Goal: Information Seeking & Learning: Learn about a topic

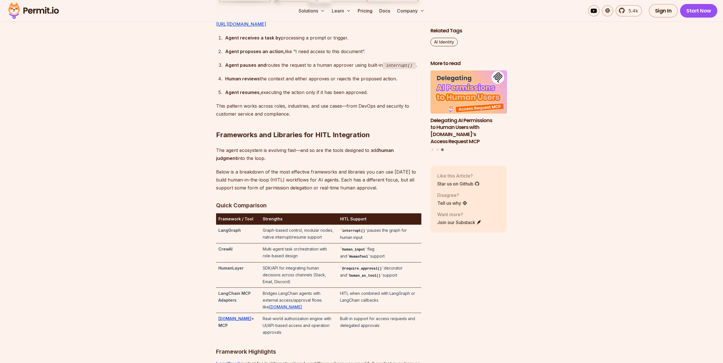
scroll to position [1109, 0]
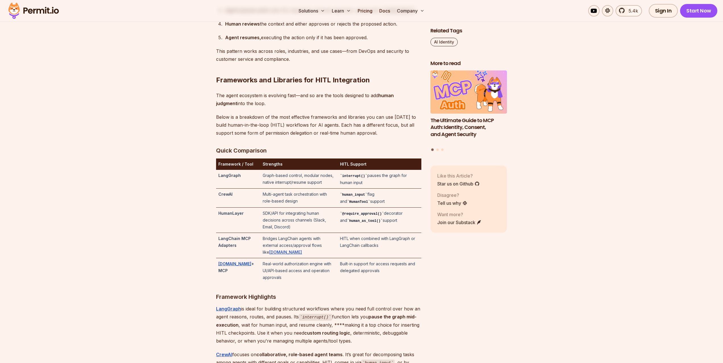
click at [370, 204] on code "HumanTool" at bounding box center [358, 202] width 23 height 4
click at [359, 197] on code "human_input" at bounding box center [353, 195] width 27 height 4
click at [336, 137] on p "Below is a breakdown of the most effective frameworks and libraries you can use…" at bounding box center [318, 125] width 205 height 24
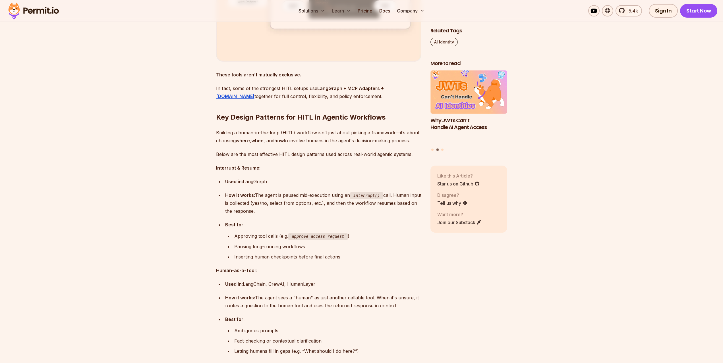
scroll to position [1825, 0]
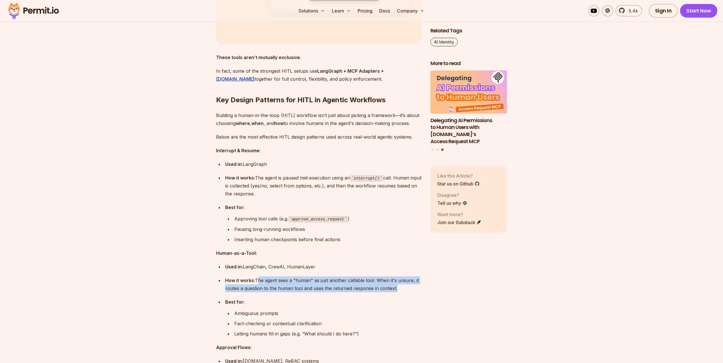
drag, startPoint x: 257, startPoint y: 275, endPoint x: 419, endPoint y: 288, distance: 162.3
click at [419, 288] on ul "Used in: LangChain, CrewAI, HumanLayer How it works: The agent sees a "human" a…" at bounding box center [318, 300] width 205 height 75
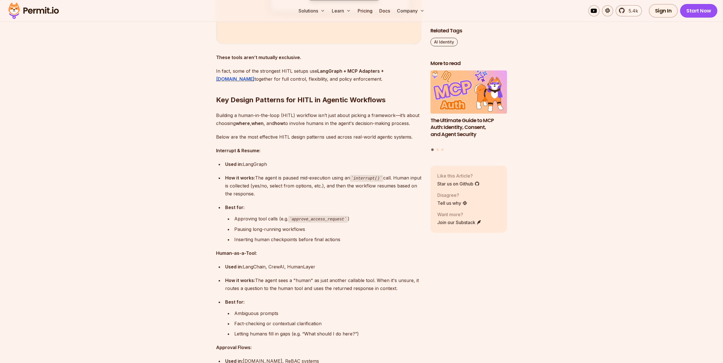
click at [247, 278] on strong "How it works:" at bounding box center [240, 281] width 30 height 6
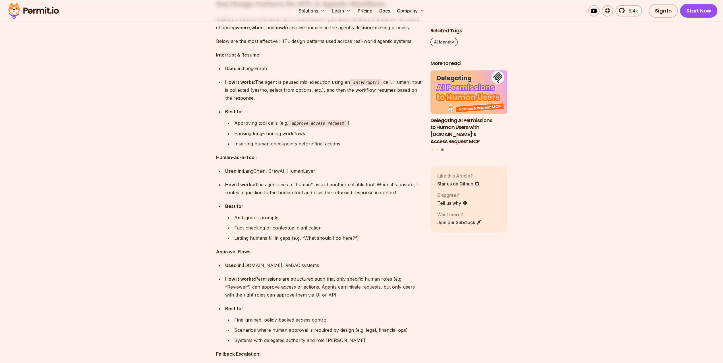
scroll to position [1939, 0]
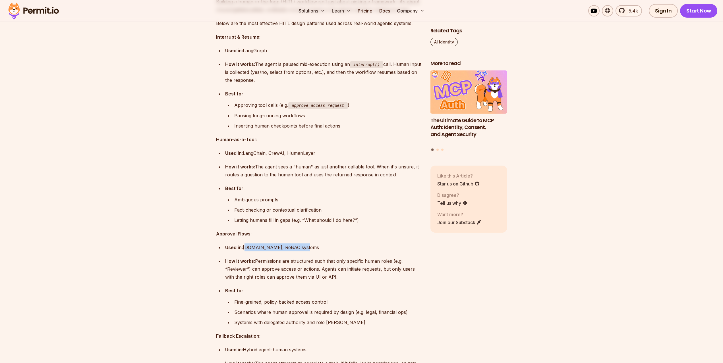
drag, startPoint x: 247, startPoint y: 241, endPoint x: 313, endPoint y: 243, distance: 65.7
click at [313, 244] on div "Used in: [DOMAIN_NAME], ReBAC systems" at bounding box center [323, 248] width 196 height 8
click at [260, 257] on div "How it works: Permissions are structured such that only specific human roles (e…" at bounding box center [323, 269] width 196 height 24
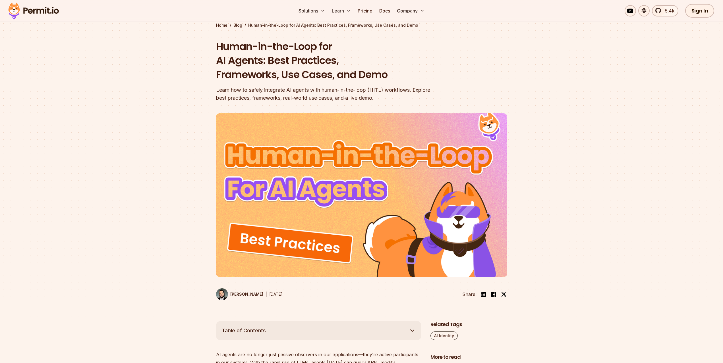
scroll to position [28, 0]
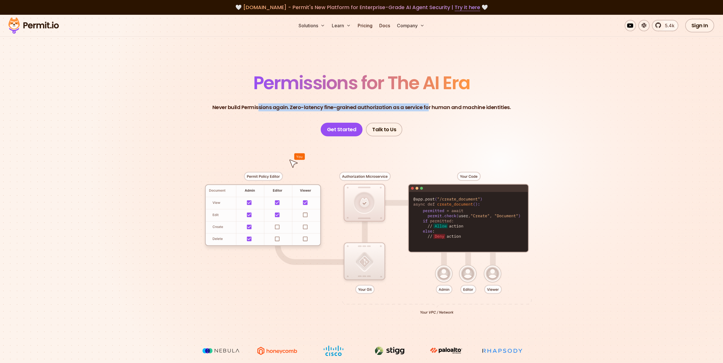
drag, startPoint x: 262, startPoint y: 108, endPoint x: 434, endPoint y: 110, distance: 172.1
click at [430, 109] on p "Never build Permissions again. Zero-latency fine-grained authorization as a ser…" at bounding box center [361, 108] width 299 height 8
click at [476, 107] on p "Never build Permissions again. Zero-latency fine-grained authorization as a ser…" at bounding box center [361, 108] width 299 height 8
drag, startPoint x: 492, startPoint y: 108, endPoint x: 398, endPoint y: 107, distance: 93.6
click at [418, 107] on p "Never build Permissions again. Zero-latency fine-grained authorization as a ser…" at bounding box center [361, 108] width 299 height 8
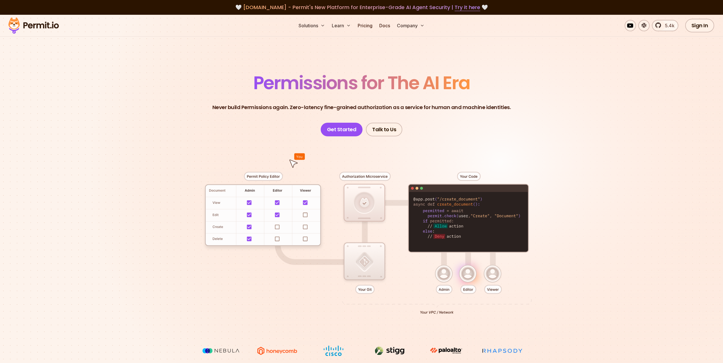
click at [370, 107] on p "Never build Permissions again. Zero-latency fine-grained authorization as a ser…" at bounding box center [361, 108] width 299 height 8
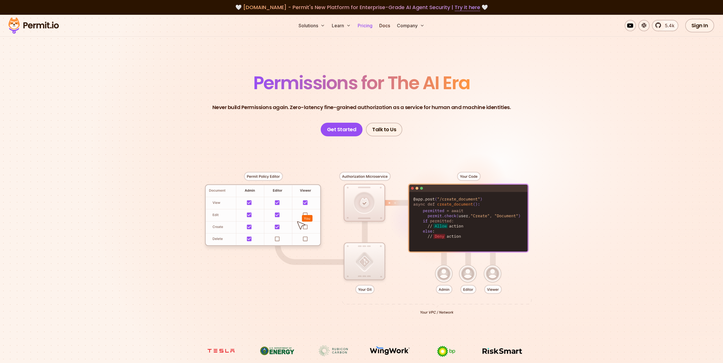
click at [367, 28] on link "Pricing" at bounding box center [364, 25] width 19 height 11
